Goal: Communication & Community: Answer question/provide support

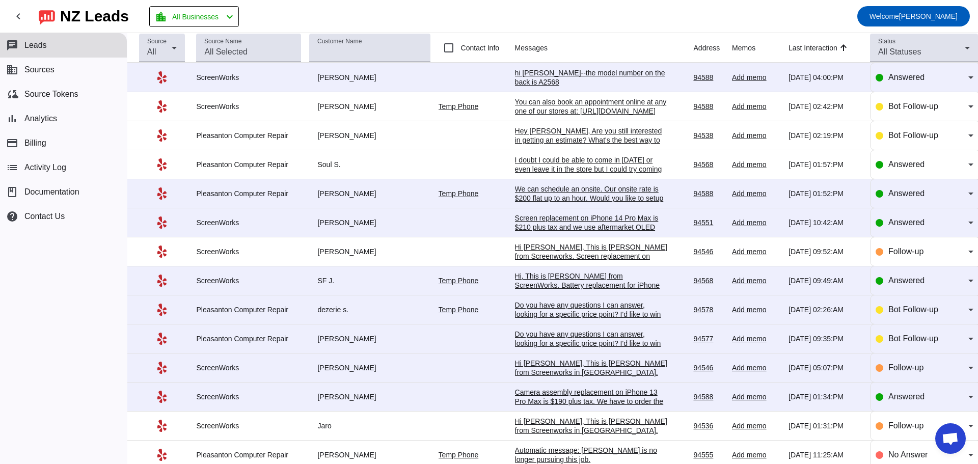
click at [571, 75] on div "hi [PERSON_NAME]--the model number on the back is A2568" at bounding box center [591, 77] width 153 height 18
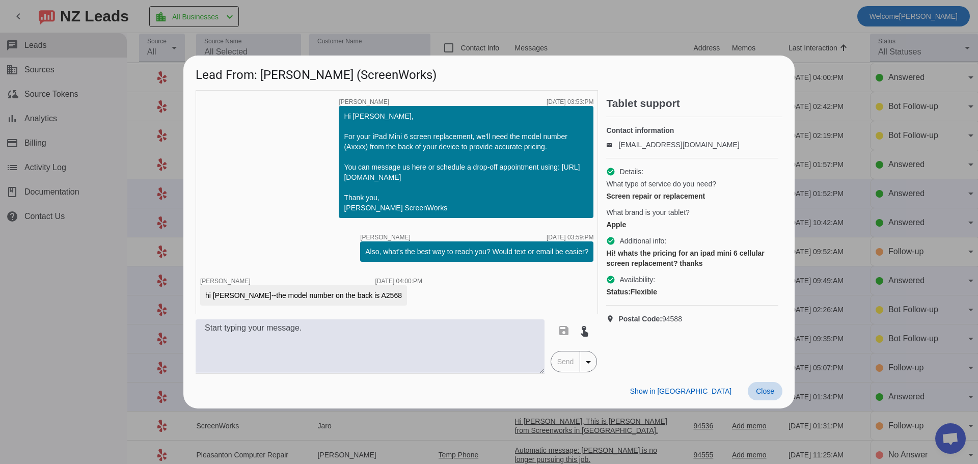
click at [769, 389] on span "Close" at bounding box center [765, 391] width 18 height 8
